Goal: Task Accomplishment & Management: Manage account settings

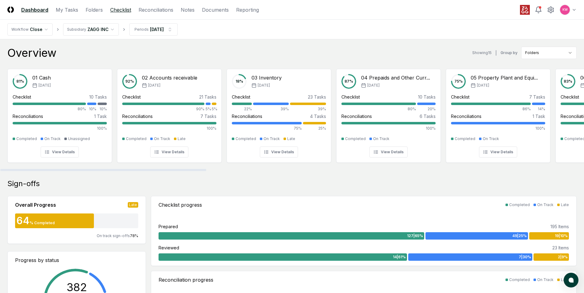
click at [119, 12] on link "Checklist" at bounding box center [120, 9] width 21 height 7
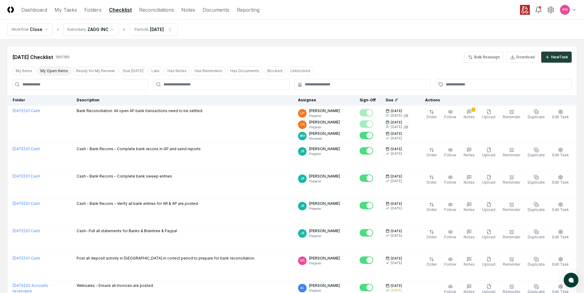
click at [56, 73] on button "My Open Items" at bounding box center [54, 70] width 34 height 9
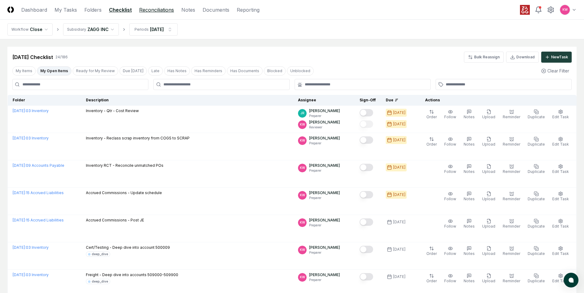
click at [149, 10] on link "Reconciliations" at bounding box center [156, 9] width 35 height 7
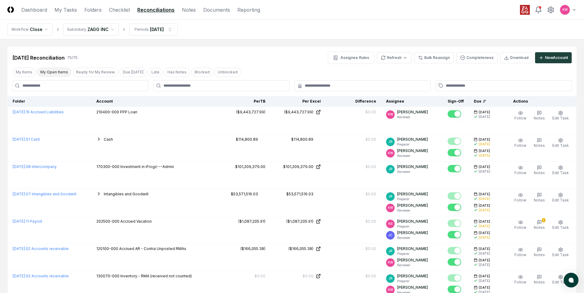
click at [52, 72] on button "My Open Items" at bounding box center [54, 72] width 34 height 9
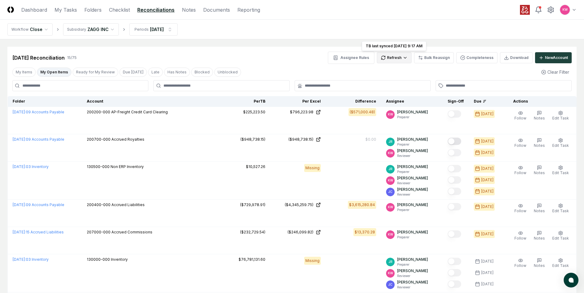
click at [407, 57] on html "CloseCore Dashboard My Tasks Folders Checklist Reconciliations Notes Documents …" at bounding box center [292, 292] width 584 height 584
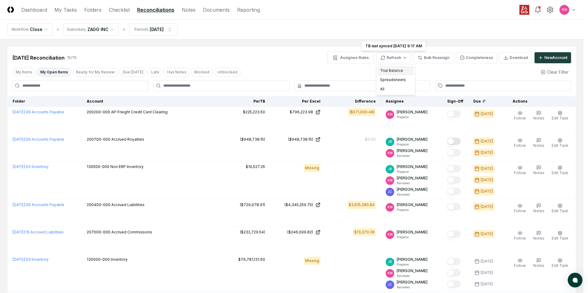
click at [395, 71] on div "Trial Balance" at bounding box center [396, 70] width 36 height 9
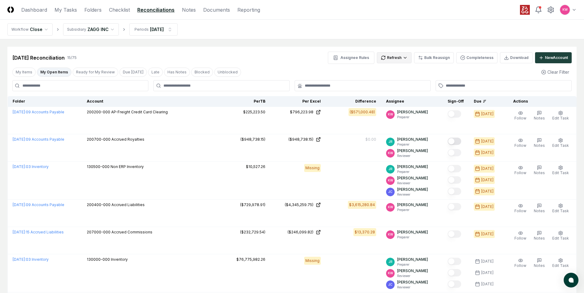
click at [401, 57] on html "CloseCore Dashboard My Tasks Folders Checklist Reconciliations Notes Documents …" at bounding box center [292, 292] width 584 height 584
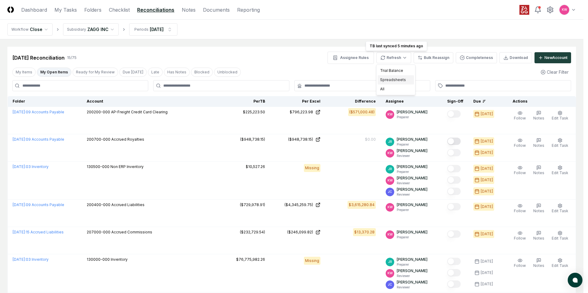
click at [389, 81] on div "Spreadsheets" at bounding box center [396, 79] width 36 height 9
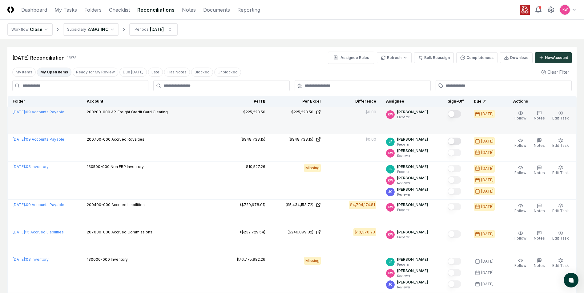
click at [455, 114] on button "Mark complete" at bounding box center [454, 113] width 14 height 7
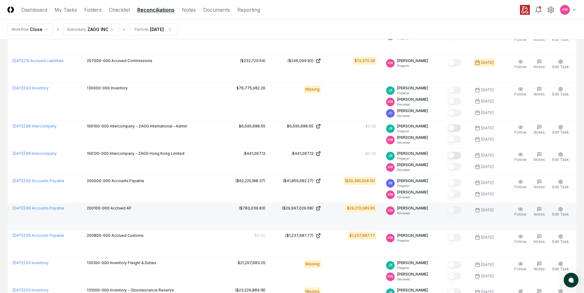
scroll to position [185, 0]
